Goal: Transaction & Acquisition: Obtain resource

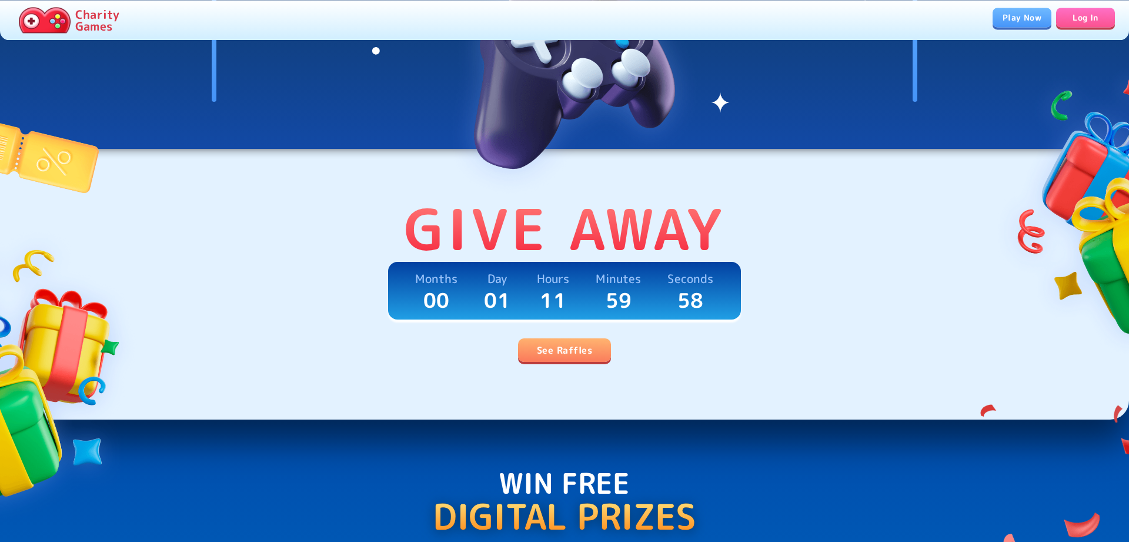
scroll to position [180, 0]
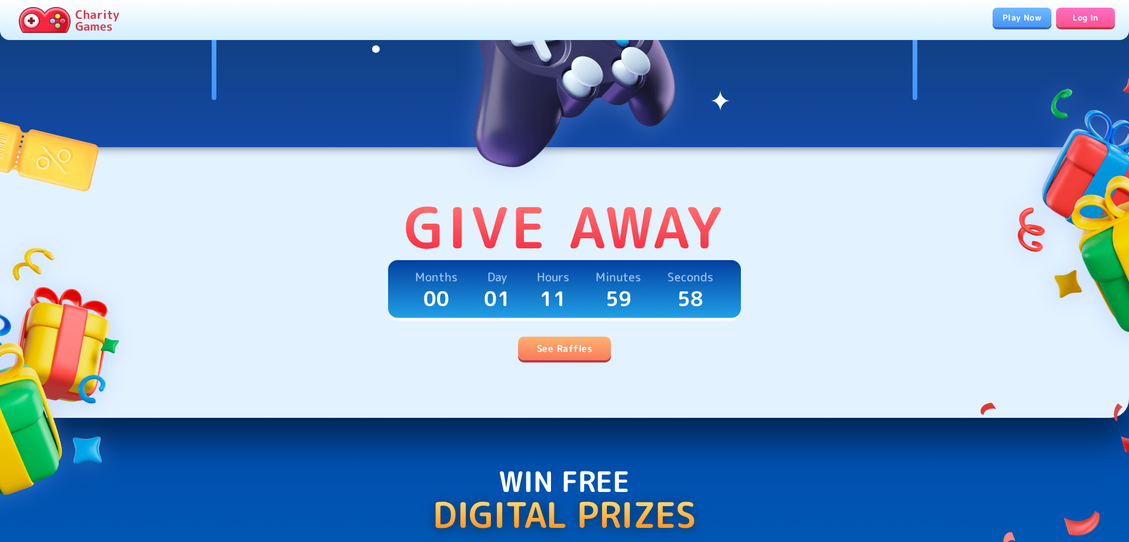
click at [574, 351] on link "See Raffles" at bounding box center [564, 348] width 93 height 24
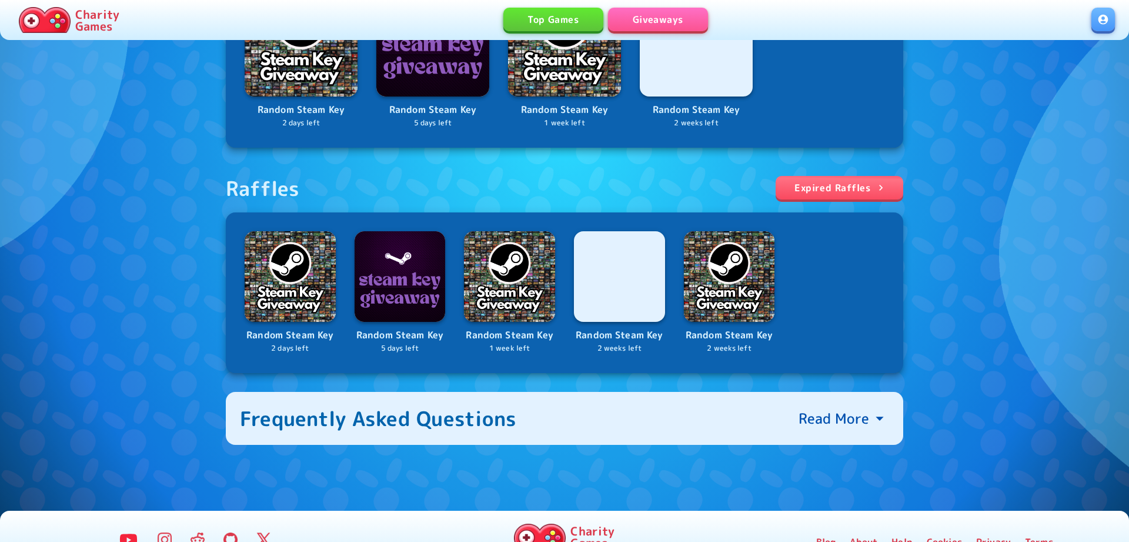
scroll to position [331, 0]
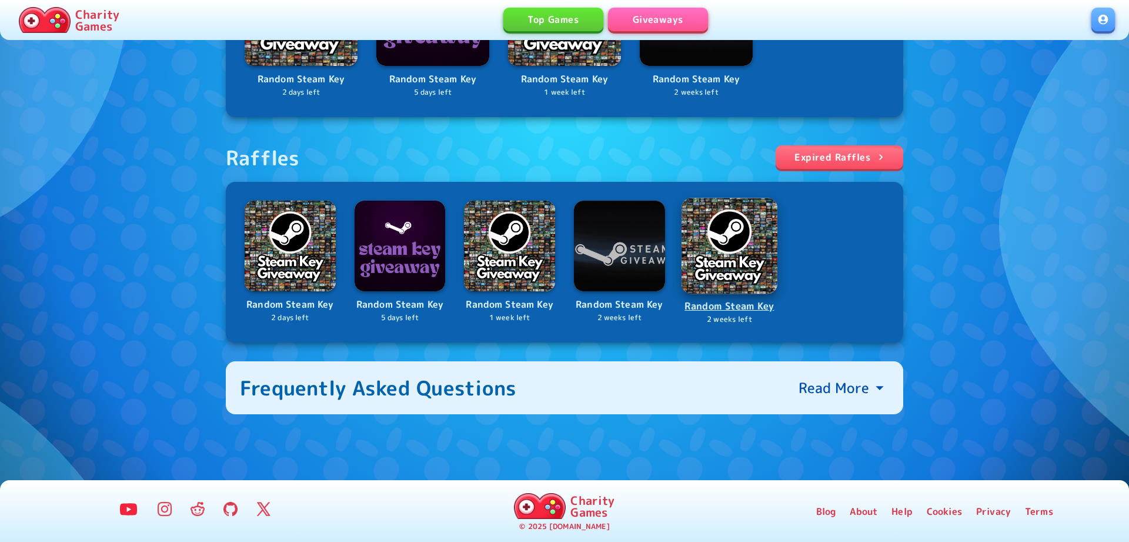
click at [747, 302] on p "Random Steam Key" at bounding box center [730, 306] width 94 height 16
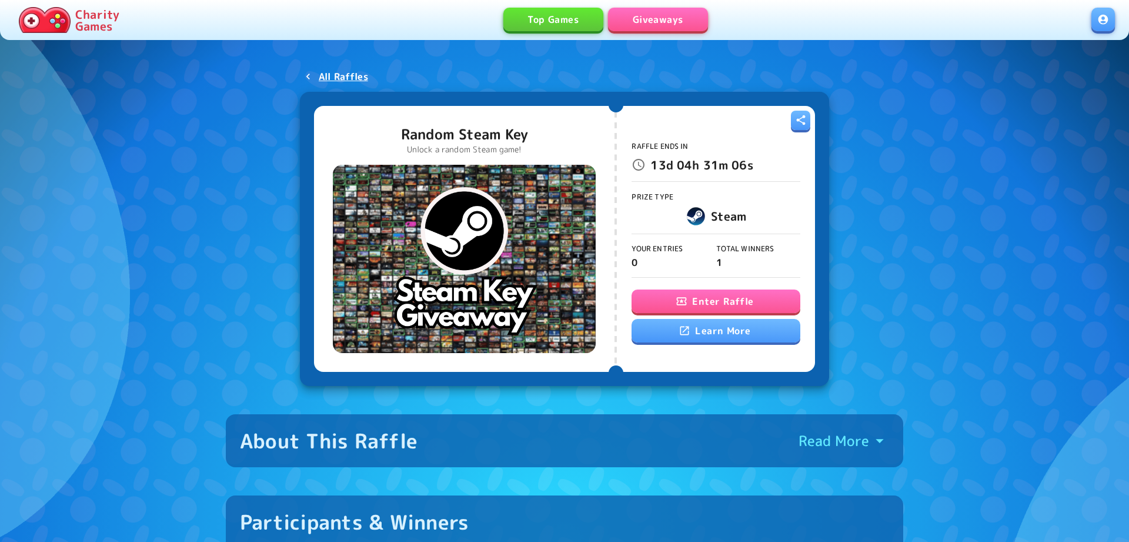
click at [709, 296] on button "Enter Raffle" at bounding box center [716, 301] width 168 height 24
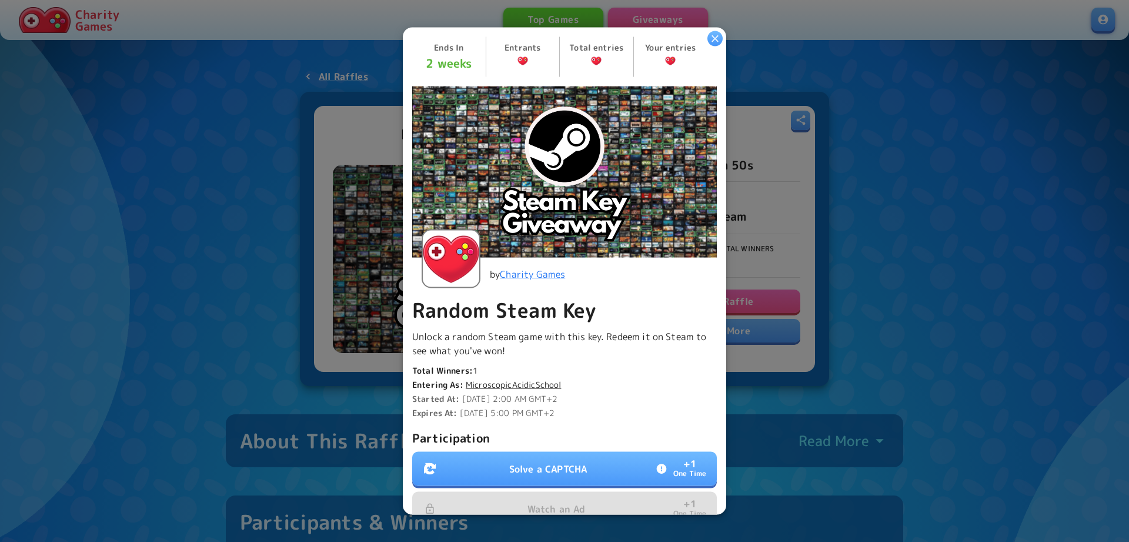
scroll to position [180, 0]
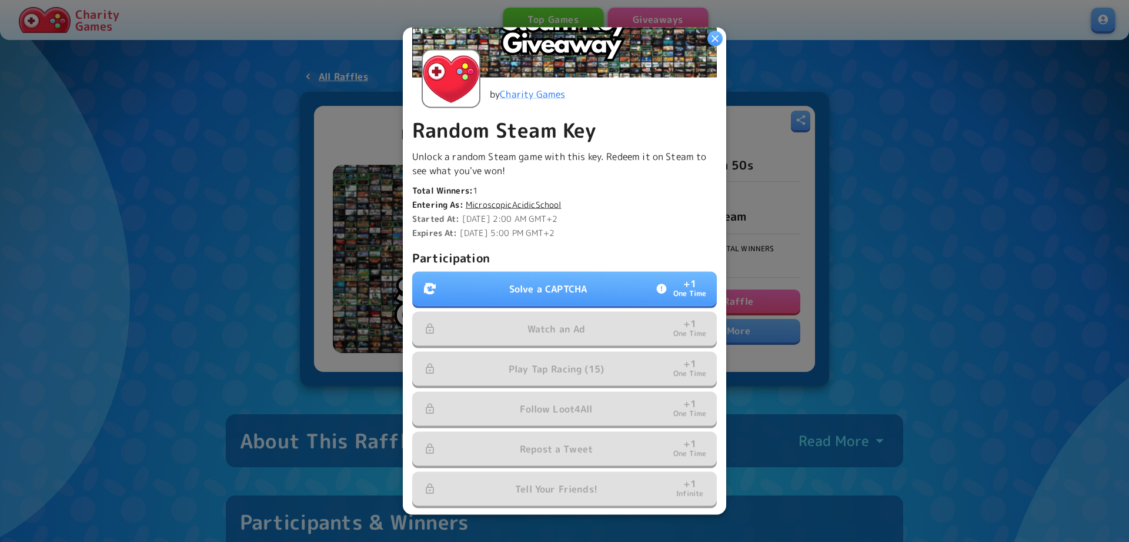
click at [570, 299] on button "Solve a CAPTCHA + 1 One Time" at bounding box center [564, 288] width 305 height 34
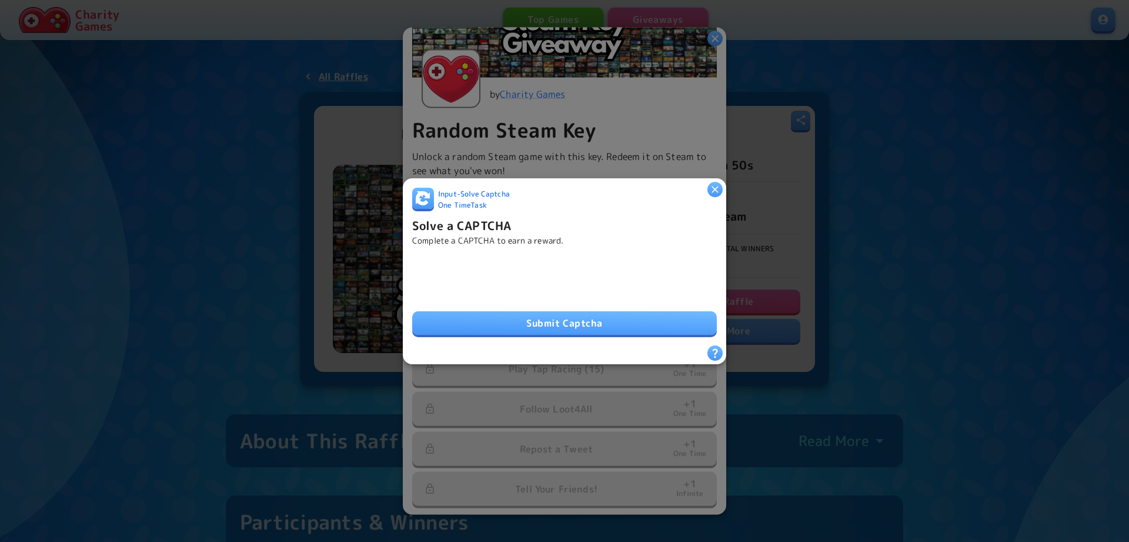
click at [625, 321] on button "Submit Captcha" at bounding box center [564, 323] width 305 height 24
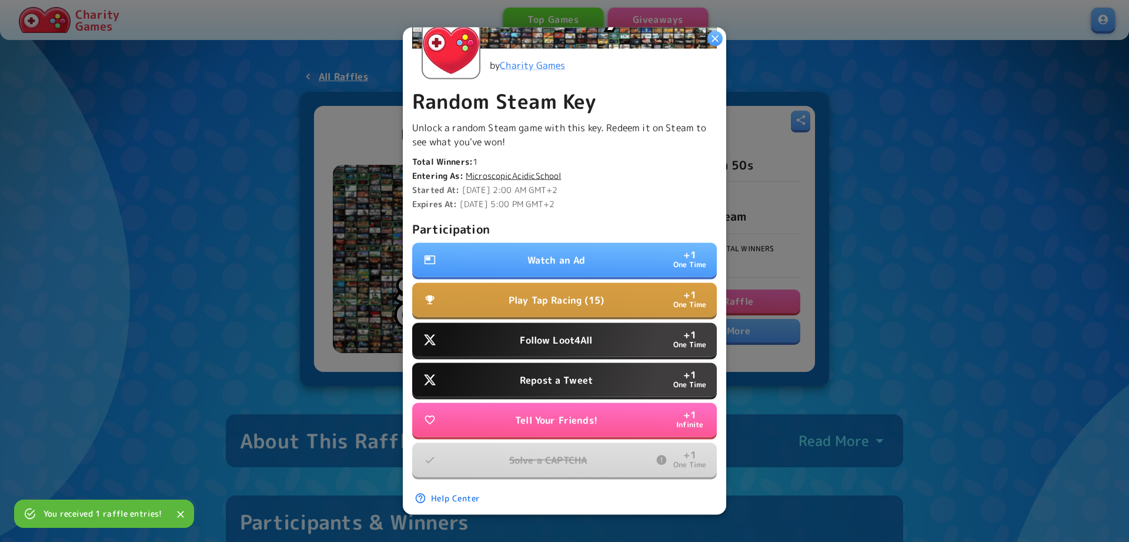
scroll to position [217, 0]
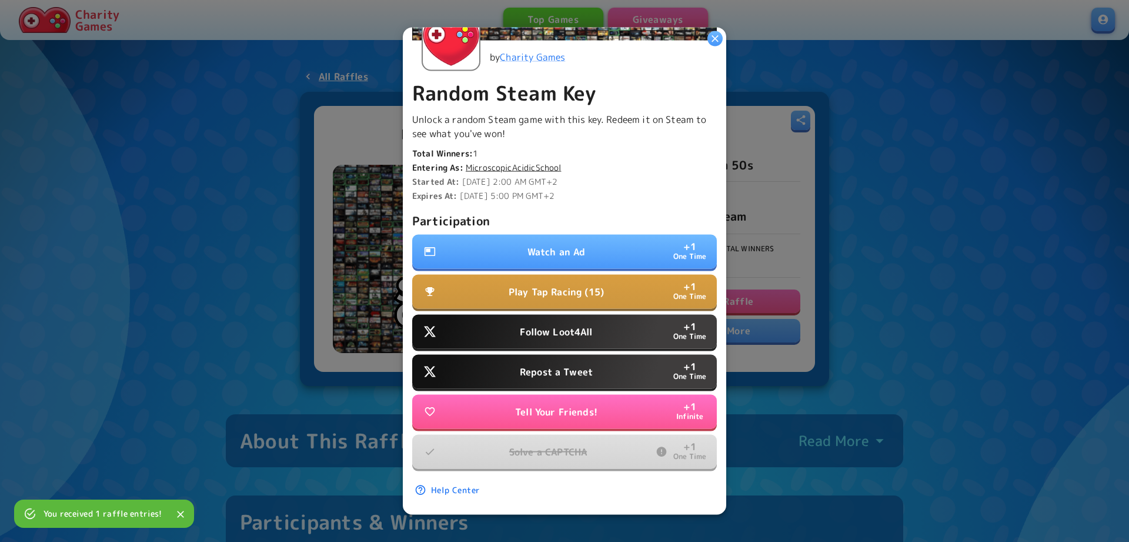
click at [572, 366] on p "Repost a Tweet" at bounding box center [556, 371] width 73 height 14
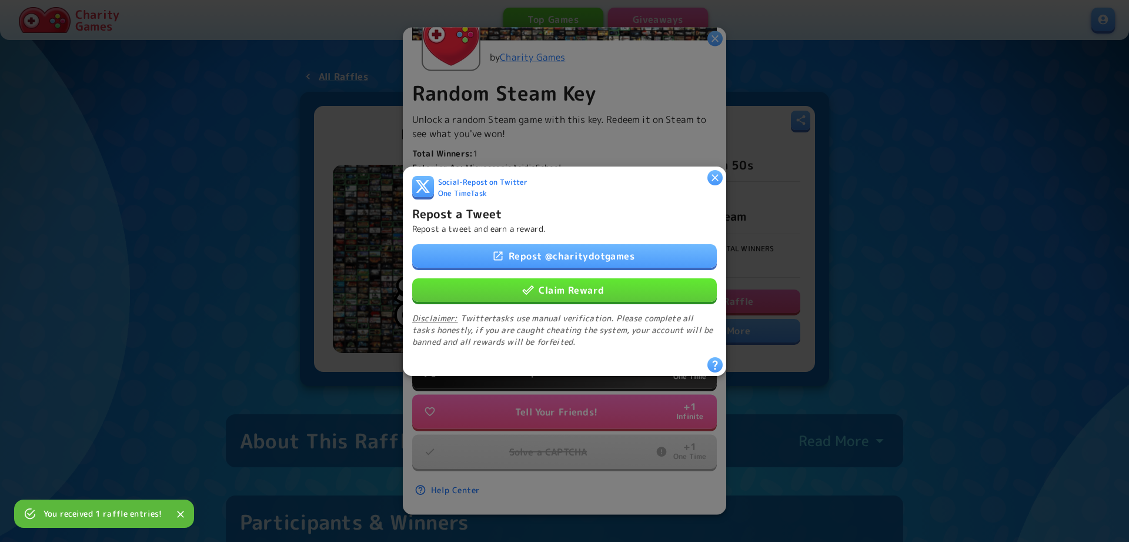
click at [580, 297] on button "Claim Reward" at bounding box center [564, 290] width 305 height 24
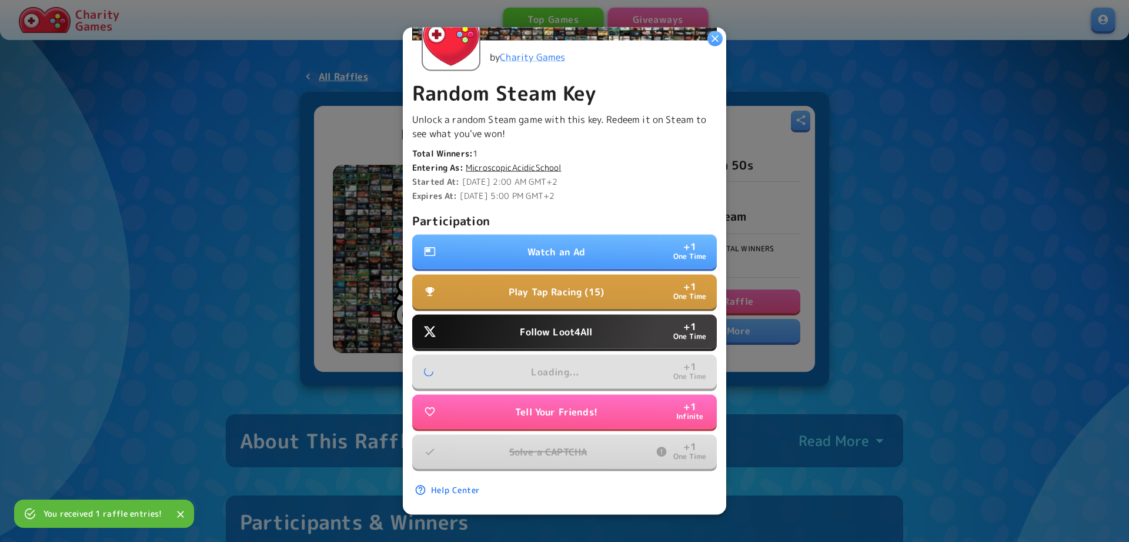
click at [575, 325] on button "Follow Loot4All + 1 One Time" at bounding box center [564, 331] width 305 height 34
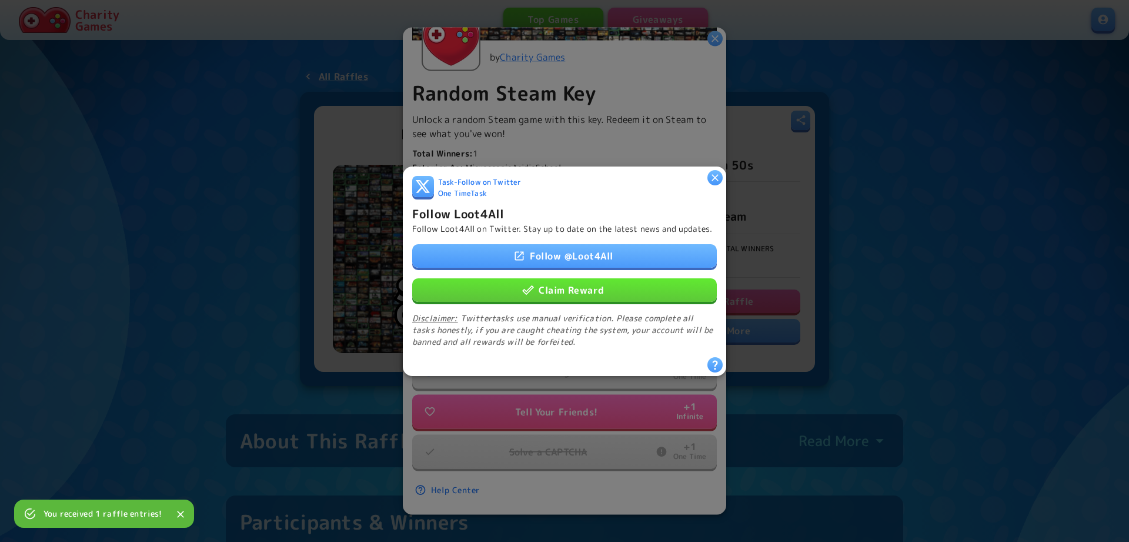
click at [579, 291] on button "Claim Reward" at bounding box center [564, 290] width 305 height 24
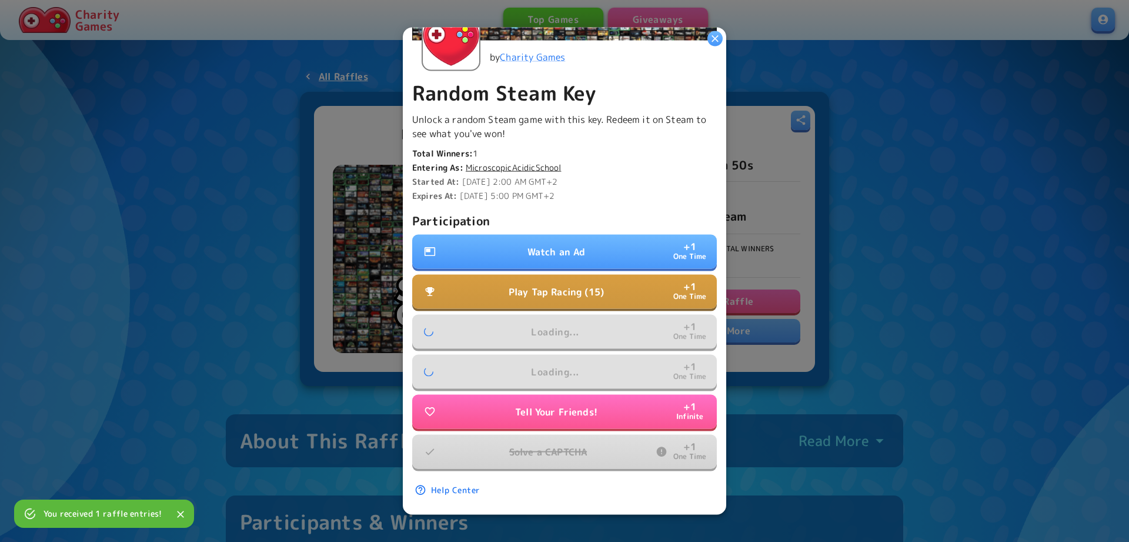
click at [581, 290] on p "Play Tap Racing (15)" at bounding box center [556, 291] width 95 height 14
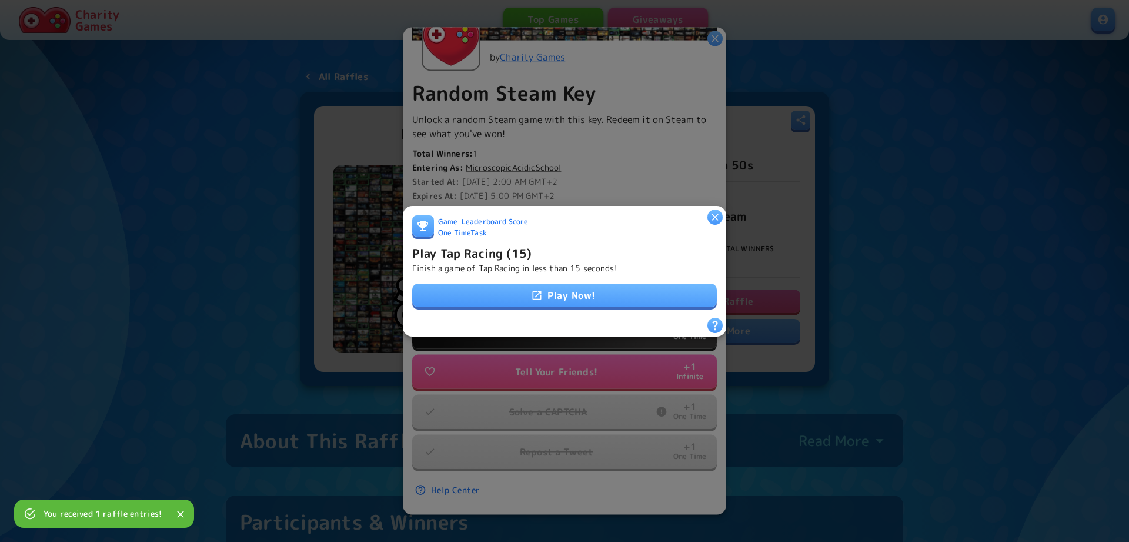
click at [580, 289] on link "Play Now!" at bounding box center [564, 295] width 305 height 24
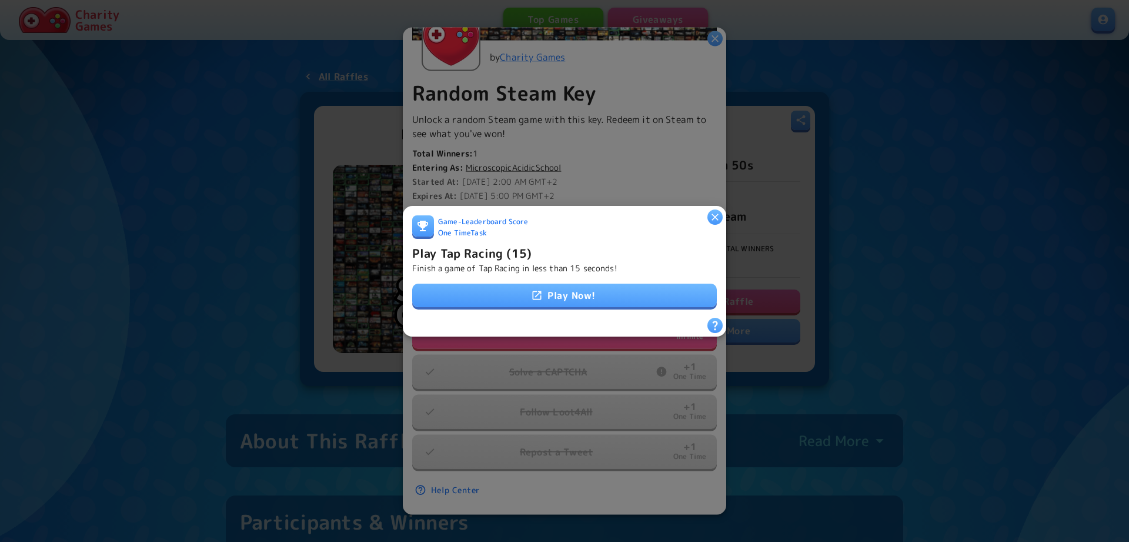
click at [594, 296] on link "Play Now!" at bounding box center [564, 295] width 305 height 24
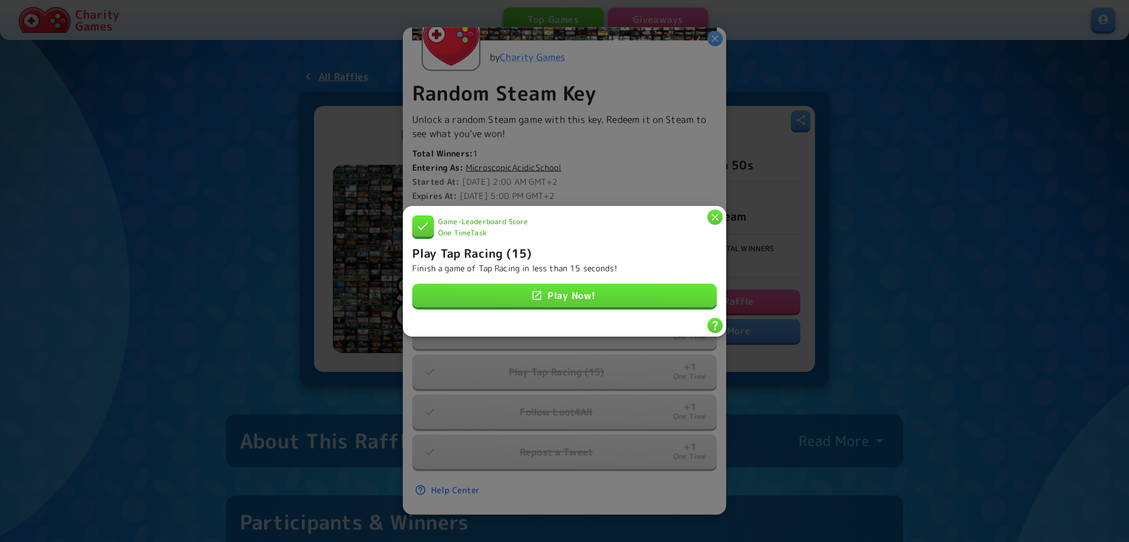
click at [722, 217] on button "button" at bounding box center [715, 216] width 15 height 15
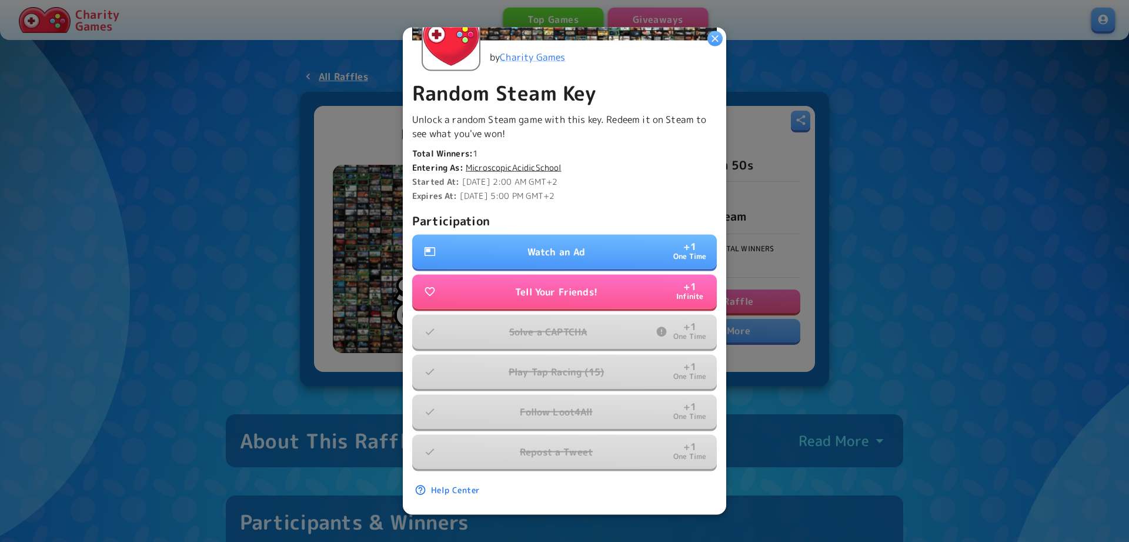
click at [630, 266] on button "Watch an Ad + 1 One Time" at bounding box center [564, 251] width 305 height 34
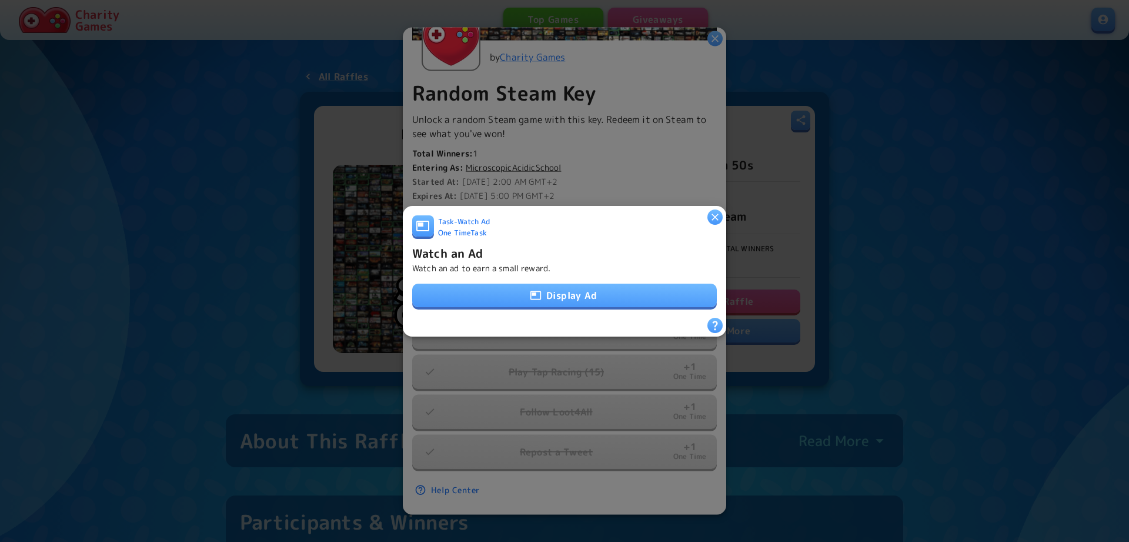
click at [620, 294] on button "Display Ad" at bounding box center [564, 295] width 305 height 24
click at [0, 0] on iframe "Advertisement" at bounding box center [0, 0] width 0 height 0
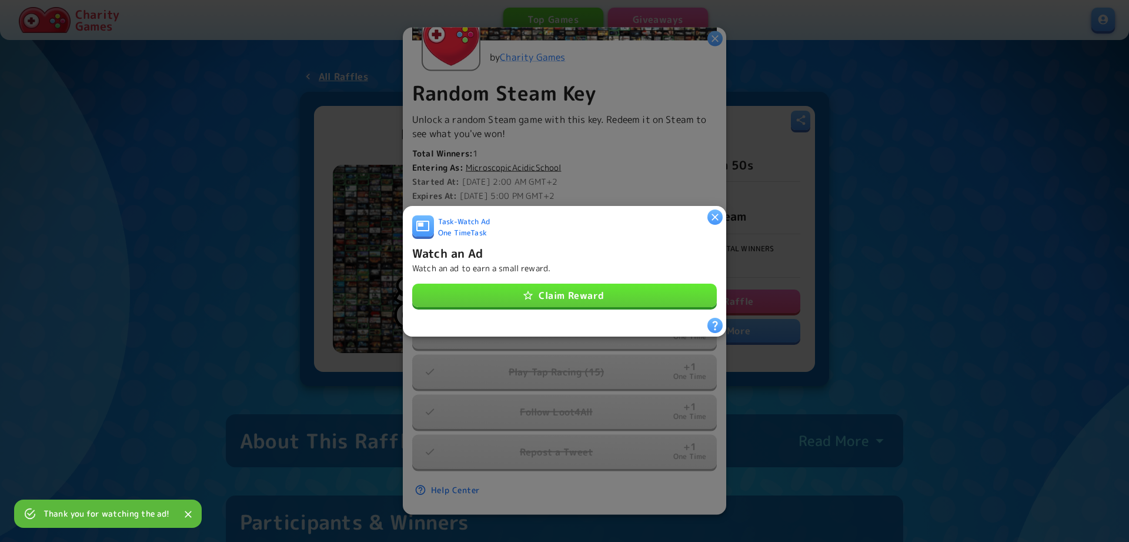
click at [595, 301] on button "Claim Reward" at bounding box center [564, 295] width 305 height 24
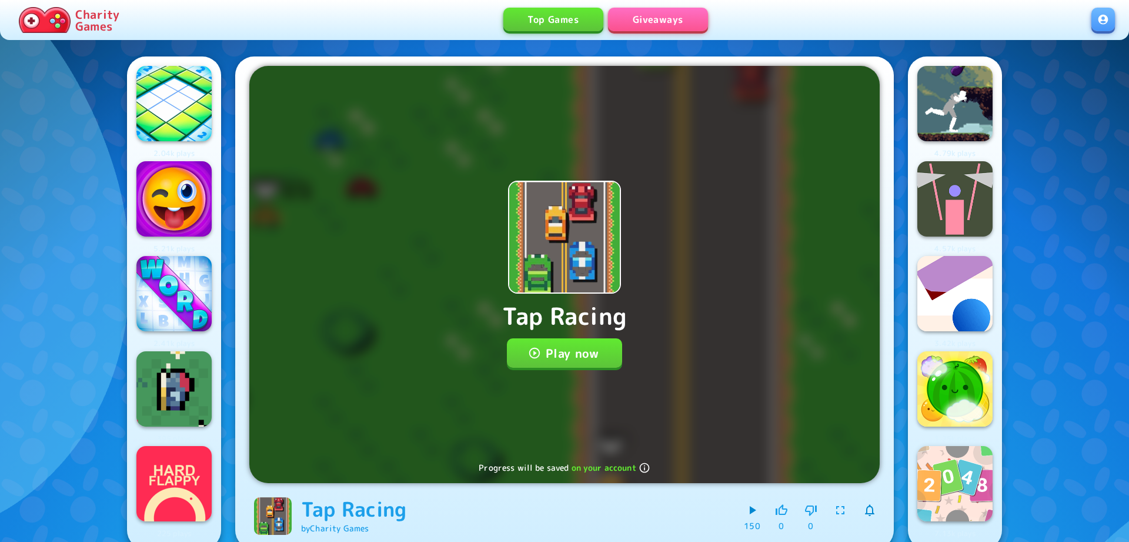
click at [575, 352] on button "Play now" at bounding box center [565, 352] width 116 height 29
click at [587, 344] on button "Play now" at bounding box center [565, 352] width 116 height 29
